Goal: Check status: Check status

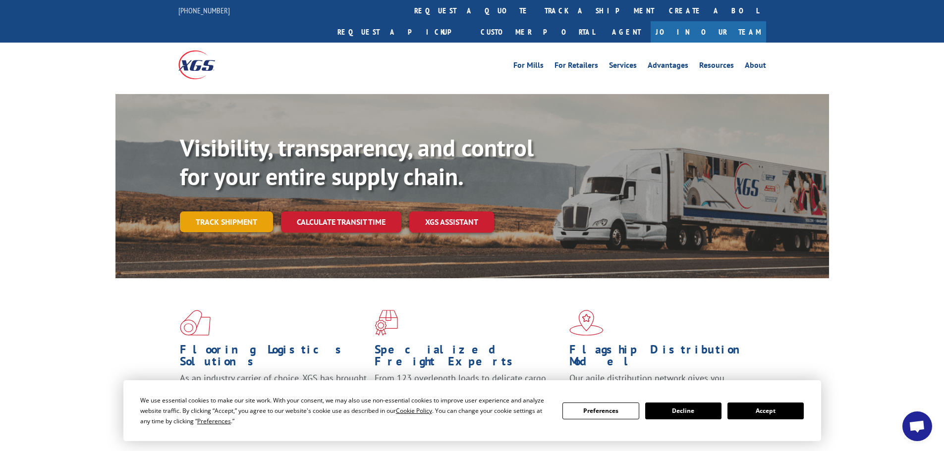
click at [203, 212] on link "Track shipment" at bounding box center [226, 222] width 93 height 21
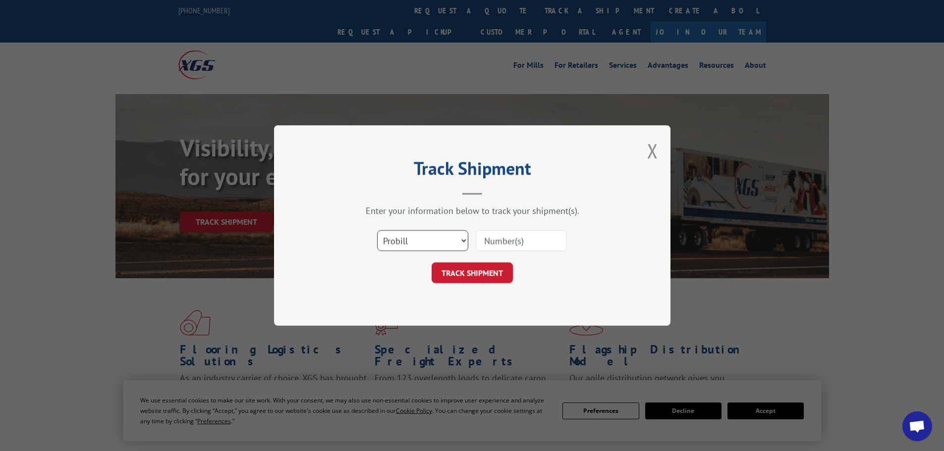
click at [456, 240] on select "Select category... Probill BOL PO" at bounding box center [422, 240] width 91 height 21
select select "bol"
click at [377, 230] on select "Select category... Probill BOL PO" at bounding box center [422, 240] width 91 height 21
click at [489, 238] on input at bounding box center [521, 240] width 91 height 21
paste input "4190661002891"
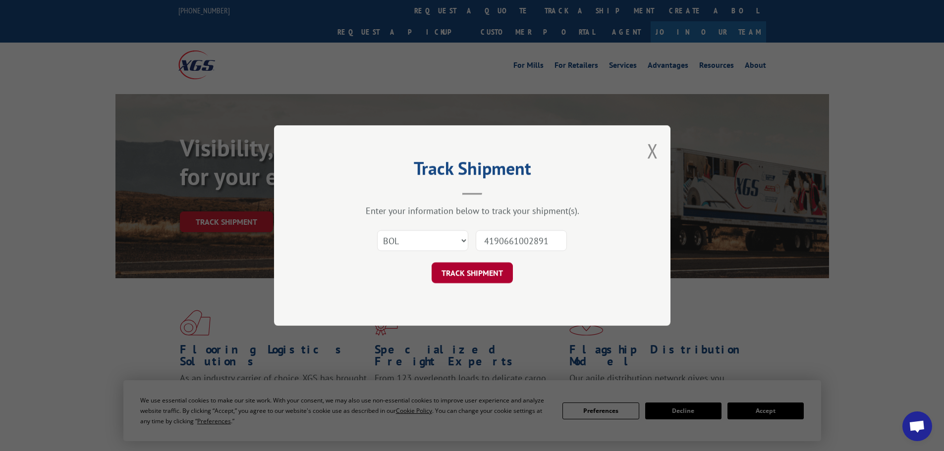
type input "4190661002891"
click at [485, 275] on button "TRACK SHIPMENT" at bounding box center [472, 273] width 81 height 21
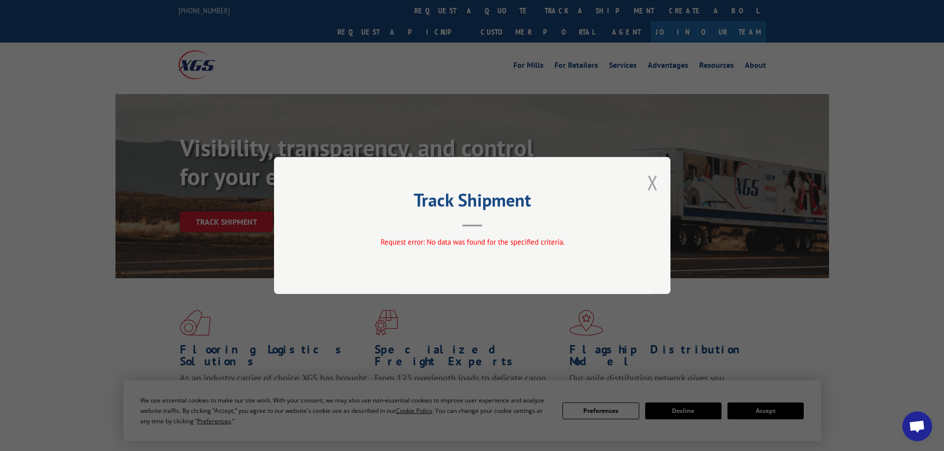
click at [652, 186] on button "Close modal" at bounding box center [652, 182] width 11 height 26
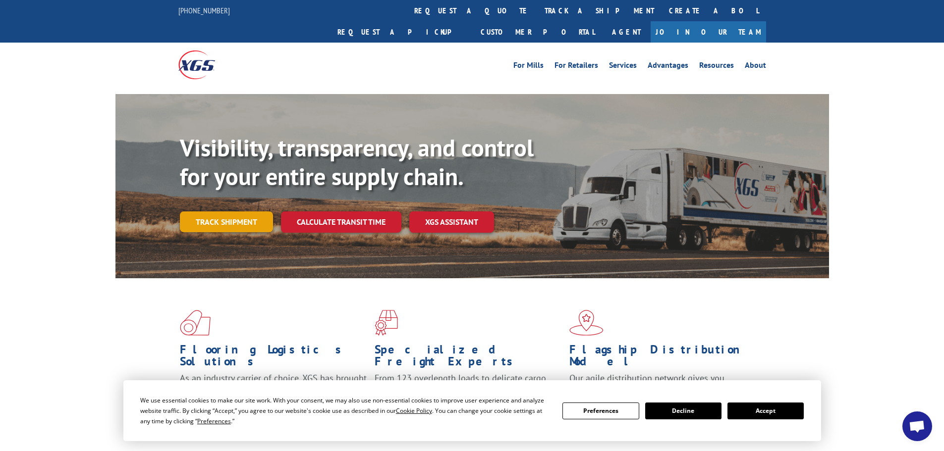
click at [248, 212] on link "Track shipment" at bounding box center [226, 222] width 93 height 21
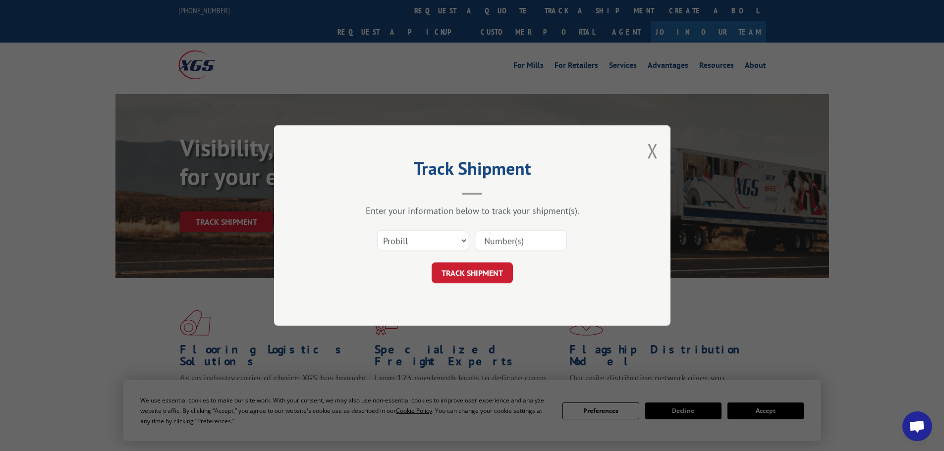
click at [510, 243] on input at bounding box center [521, 240] width 91 height 21
paste input "4190661002891"
type input "4190661002891"
click at [504, 267] on button "TRACK SHIPMENT" at bounding box center [472, 273] width 81 height 21
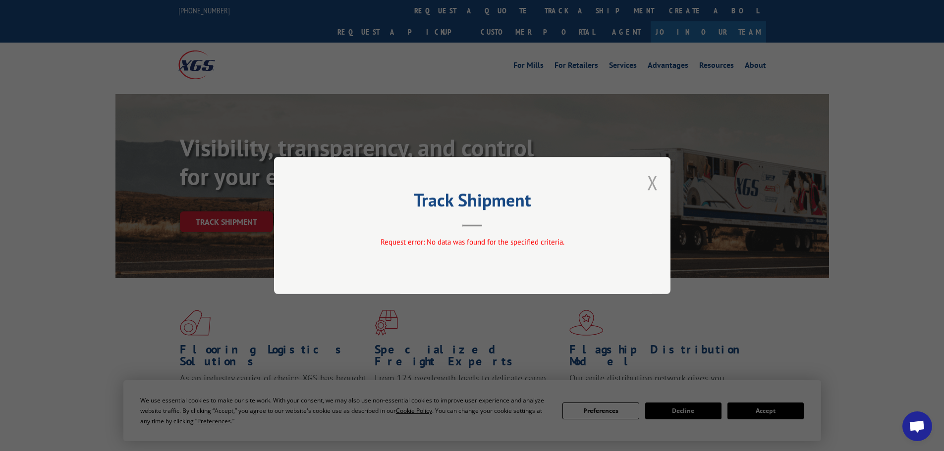
click at [656, 182] on button "Close modal" at bounding box center [652, 182] width 11 height 26
